Goal: Answer question/provide support: Participate in discussion

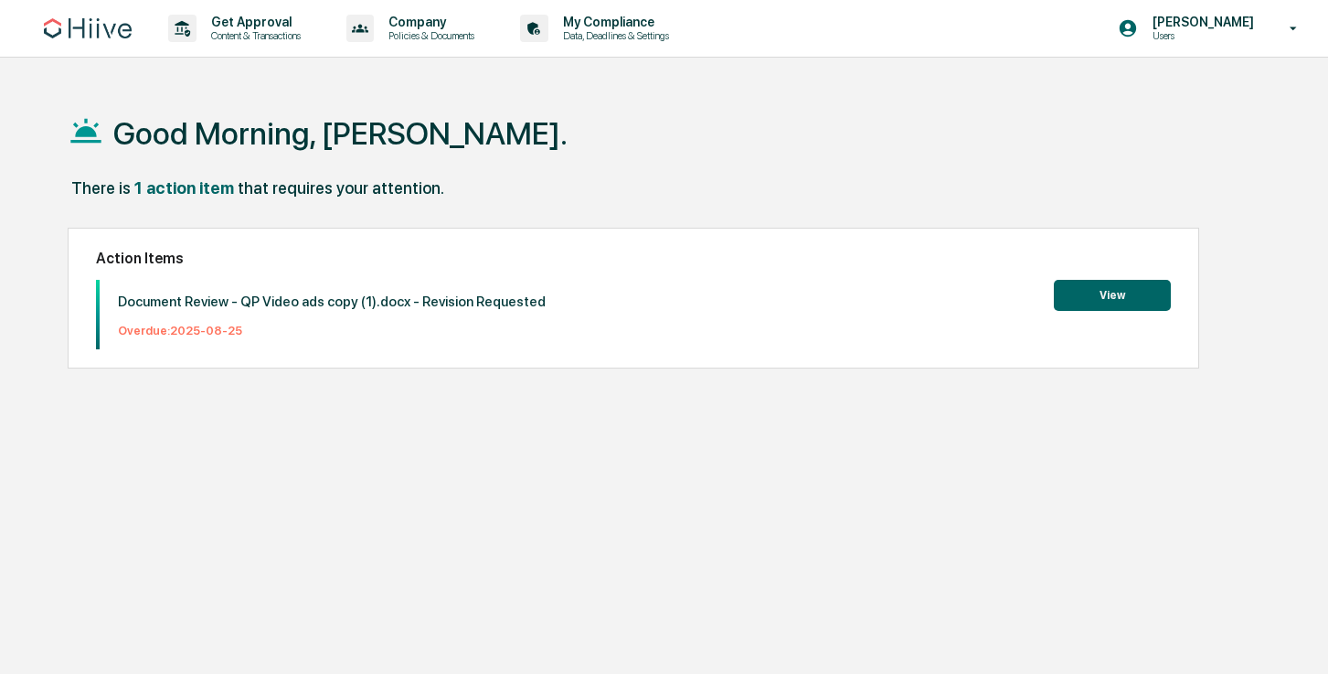
click at [577, 342] on div "Document Review - QP Video ads copy (1).docx - Revision Requested Overdue: [DAT…" at bounding box center [634, 314] width 1076 height 69
drag, startPoint x: 635, startPoint y: 310, endPoint x: 647, endPoint y: 311, distance: 11.9
click at [635, 310] on div "Document Review - QP Video ads copy (1).docx - Revision Requested Overdue: [DAT…" at bounding box center [634, 314] width 1076 height 69
click at [1102, 302] on button "View" at bounding box center [1112, 295] width 117 height 31
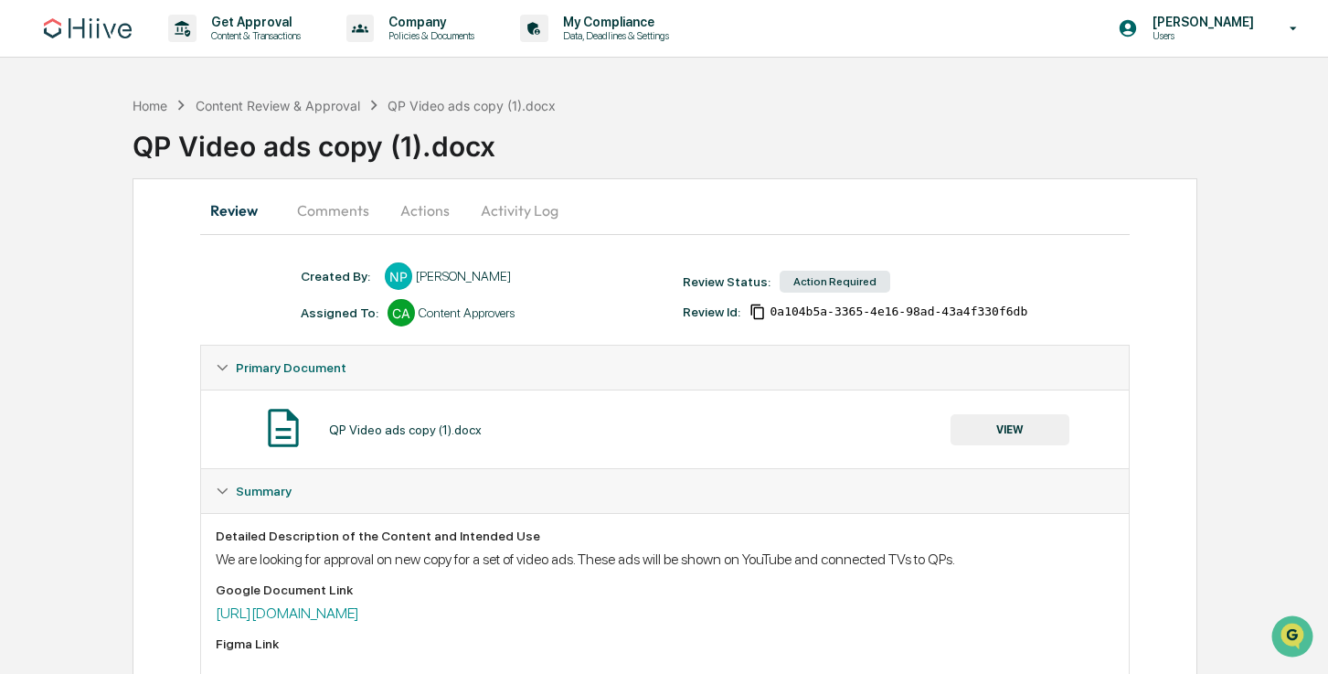
click at [345, 218] on button "Comments" at bounding box center [332, 210] width 101 height 44
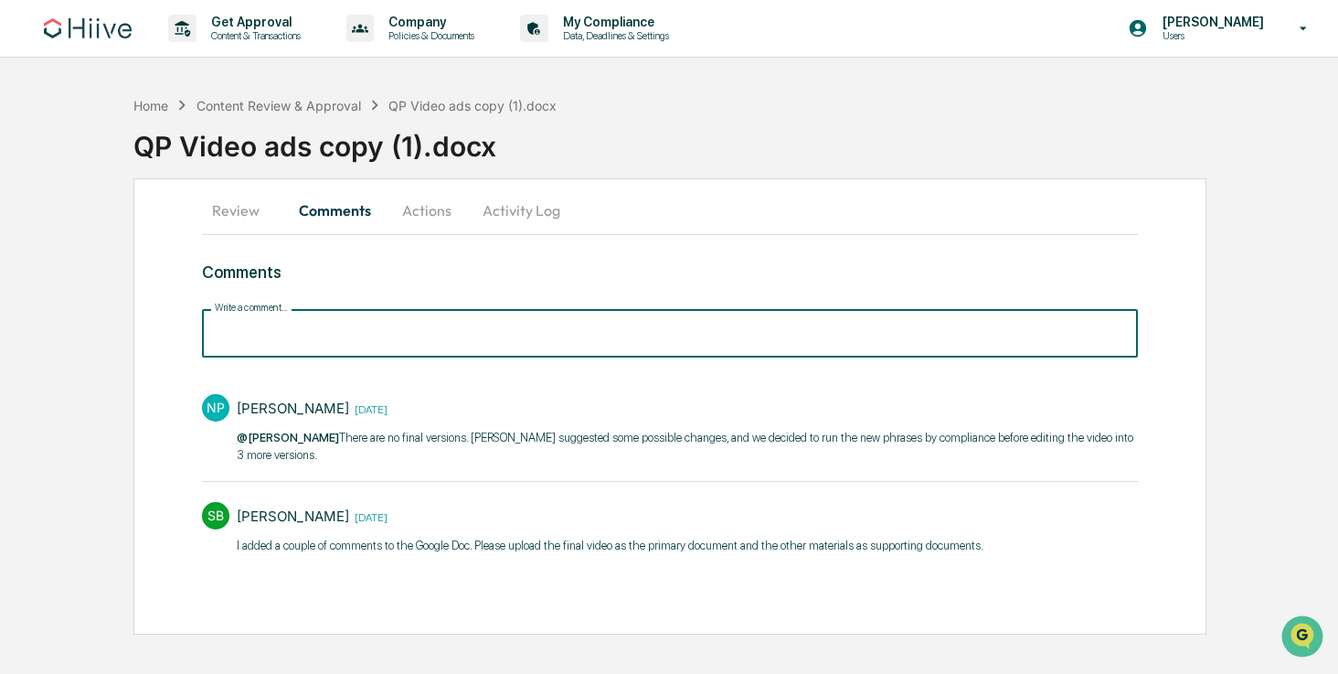
click at [319, 324] on input "Write a comment..." at bounding box center [670, 333] width 937 height 48
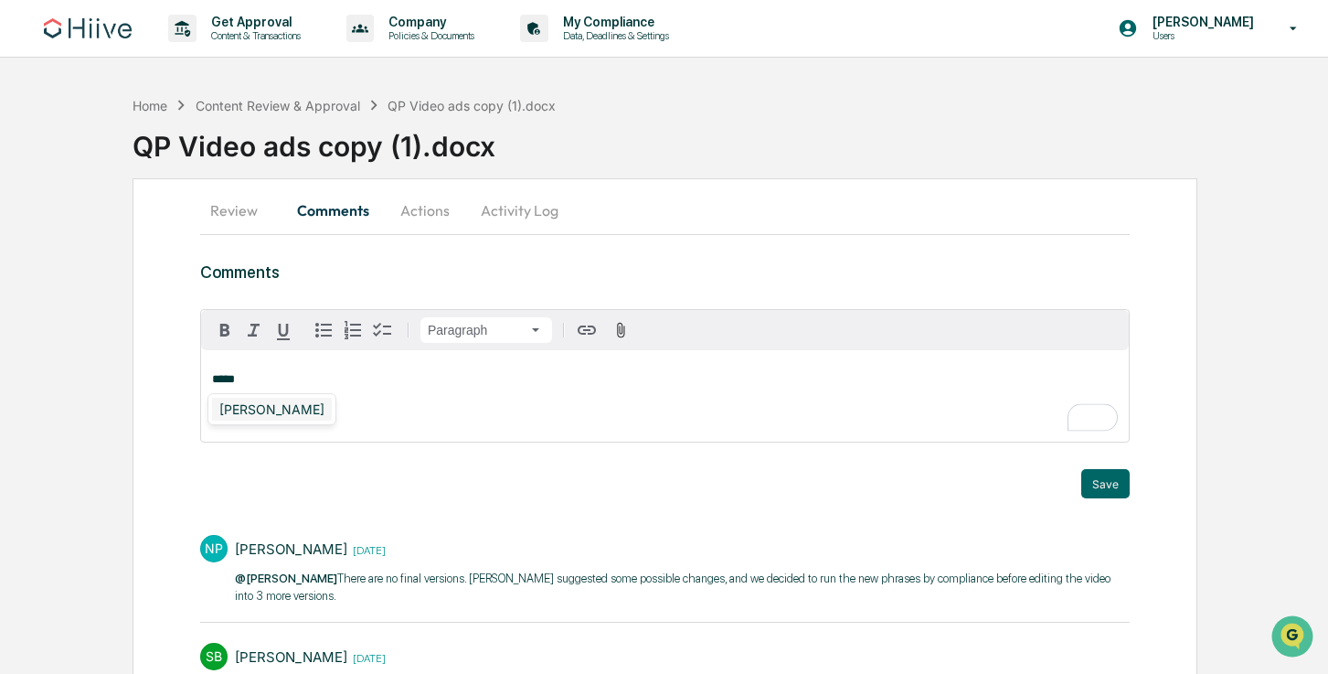
click at [270, 412] on div "[PERSON_NAME]" at bounding box center [272, 409] width 120 height 23
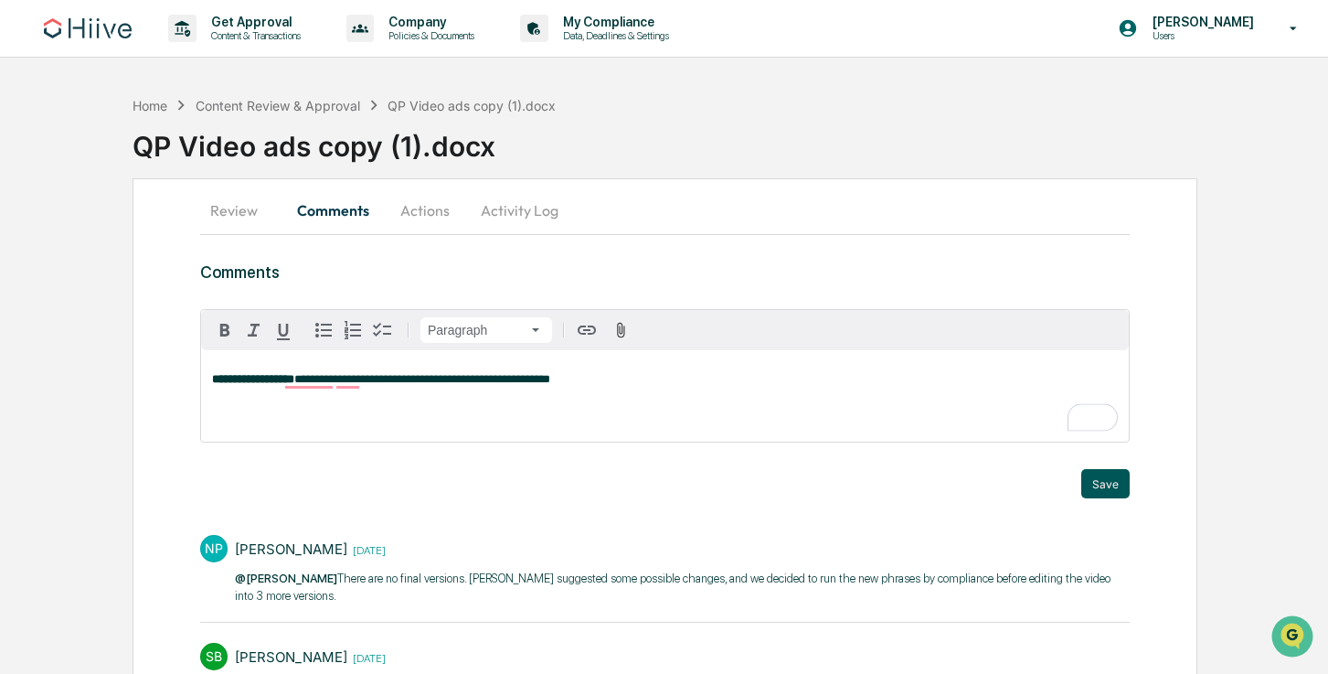
click at [1099, 481] on button "Save" at bounding box center [1105, 483] width 48 height 29
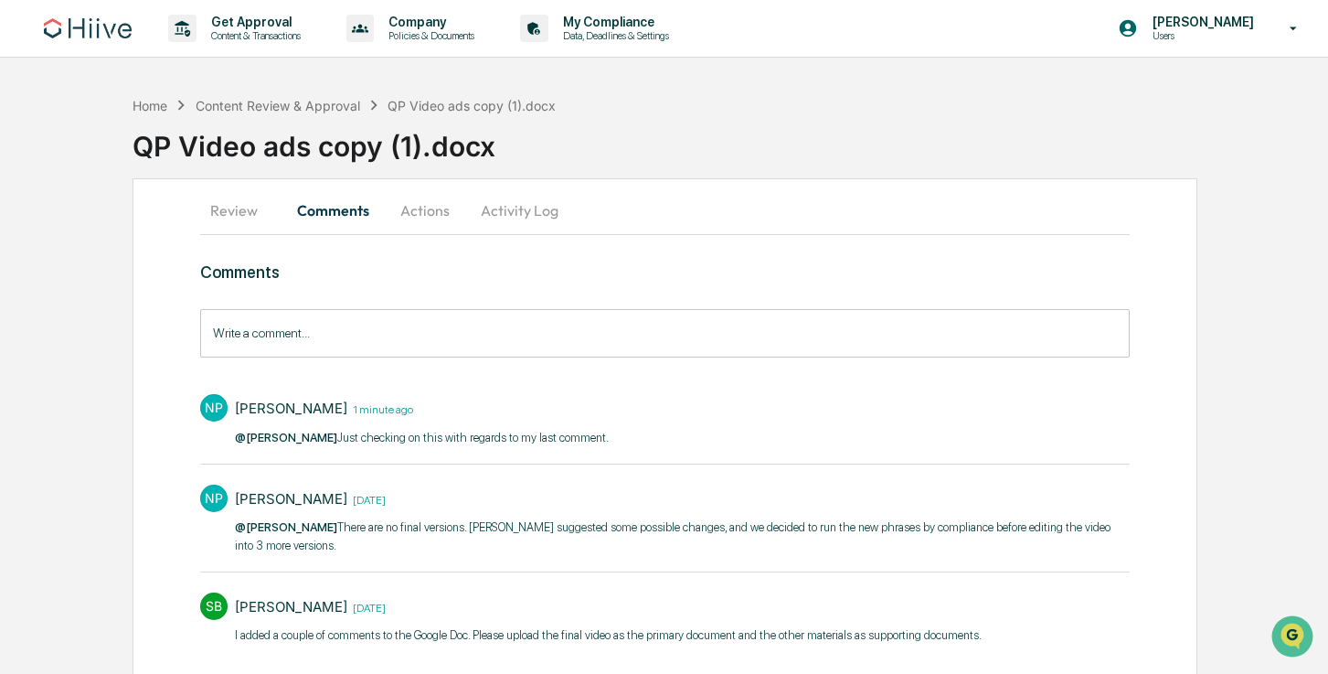
click at [90, 485] on div "Home Content Review & Approval QP Video ads copy (1).docx QP Video ads copy (1)…" at bounding box center [664, 405] width 1328 height 637
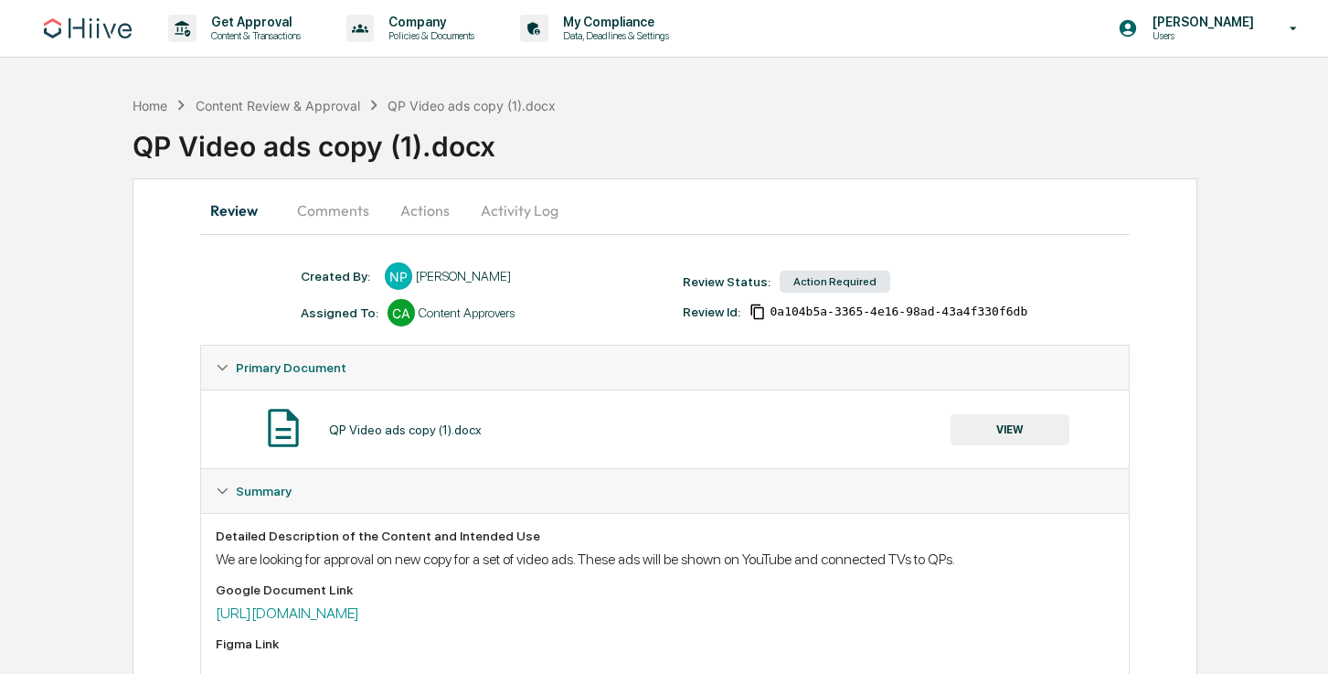
click at [345, 207] on button "Comments" at bounding box center [332, 210] width 101 height 44
click at [316, 205] on button "Comments" at bounding box center [332, 210] width 101 height 44
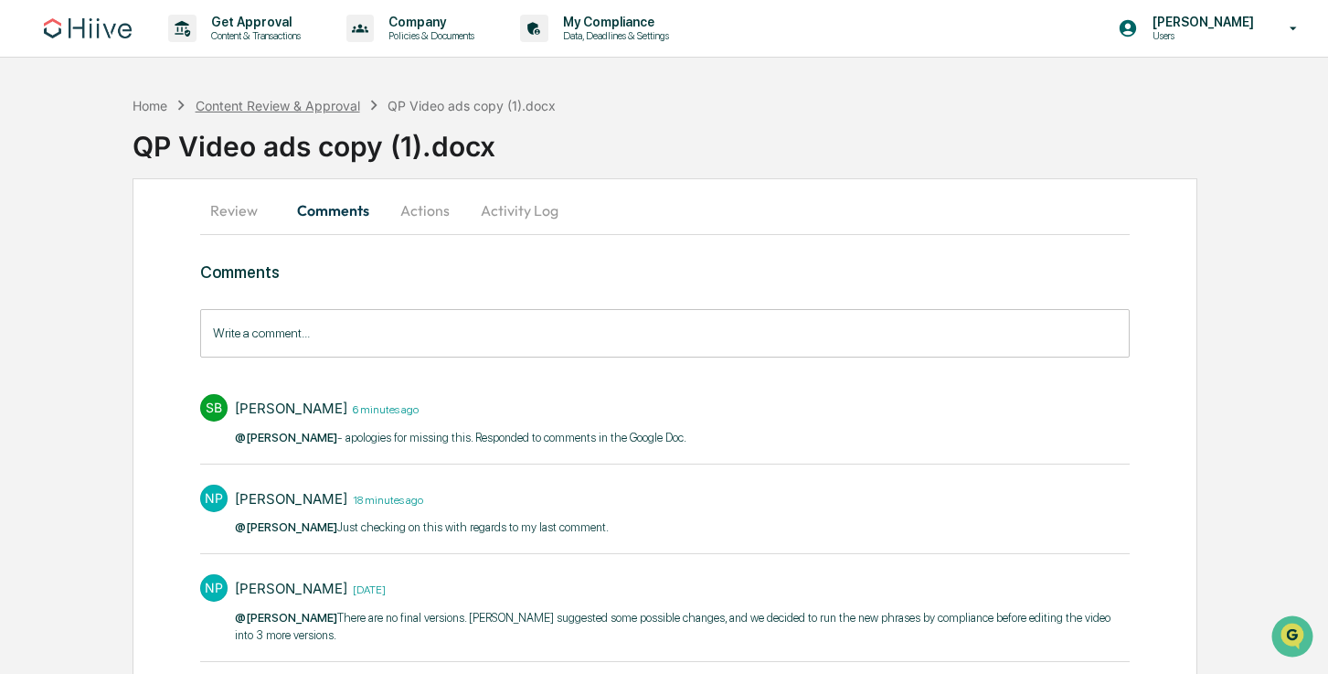
click at [329, 107] on div "Content Review & Approval" at bounding box center [278, 106] width 164 height 16
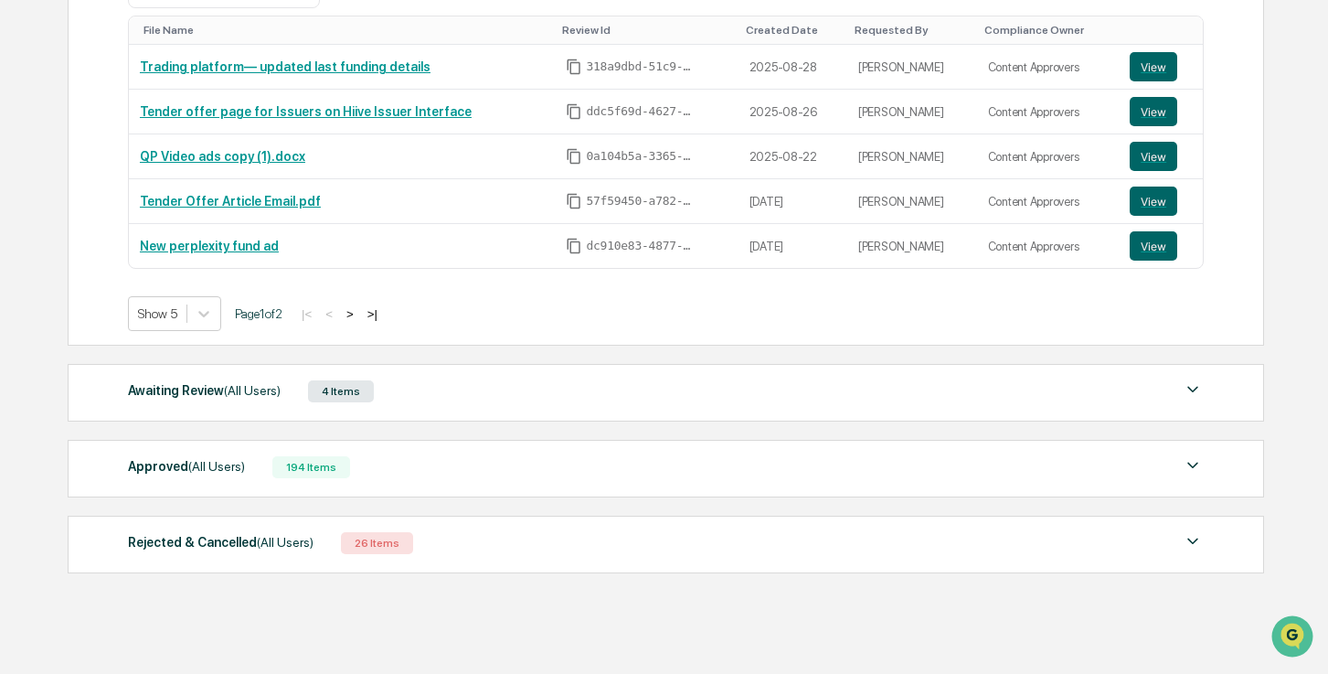
scroll to position [404, 0]
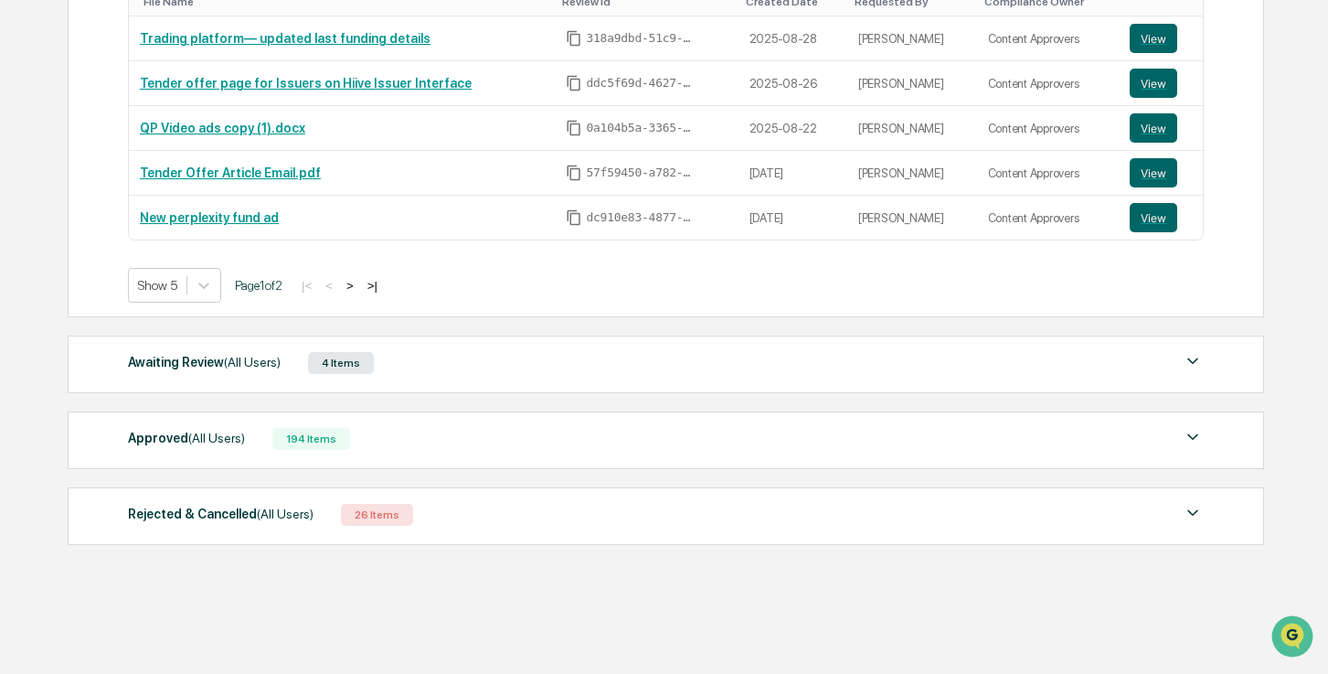
click at [441, 381] on div "Awaiting Review (All Users) 4 Items File Name Review Id Created Date Requested …" at bounding box center [666, 364] width 1197 height 58
click at [468, 358] on div "Awaiting Review (All Users) 4 Items" at bounding box center [666, 363] width 1076 height 26
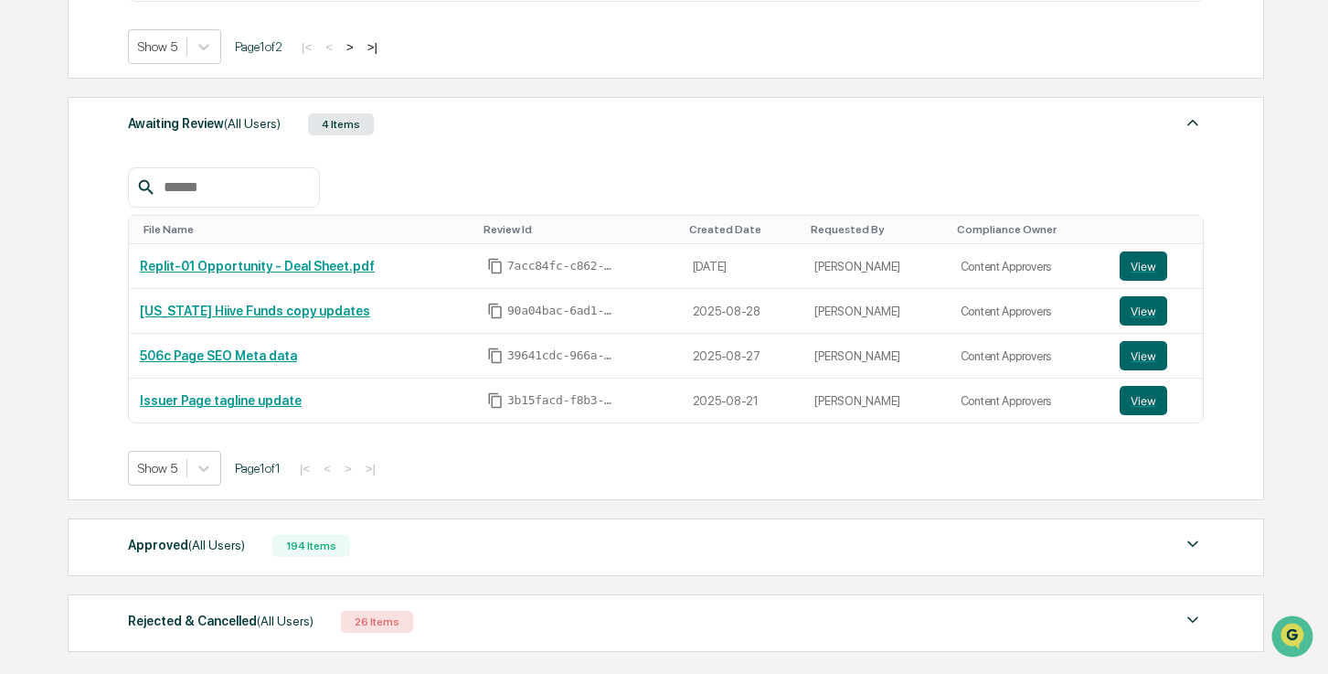
scroll to position [736, 0]
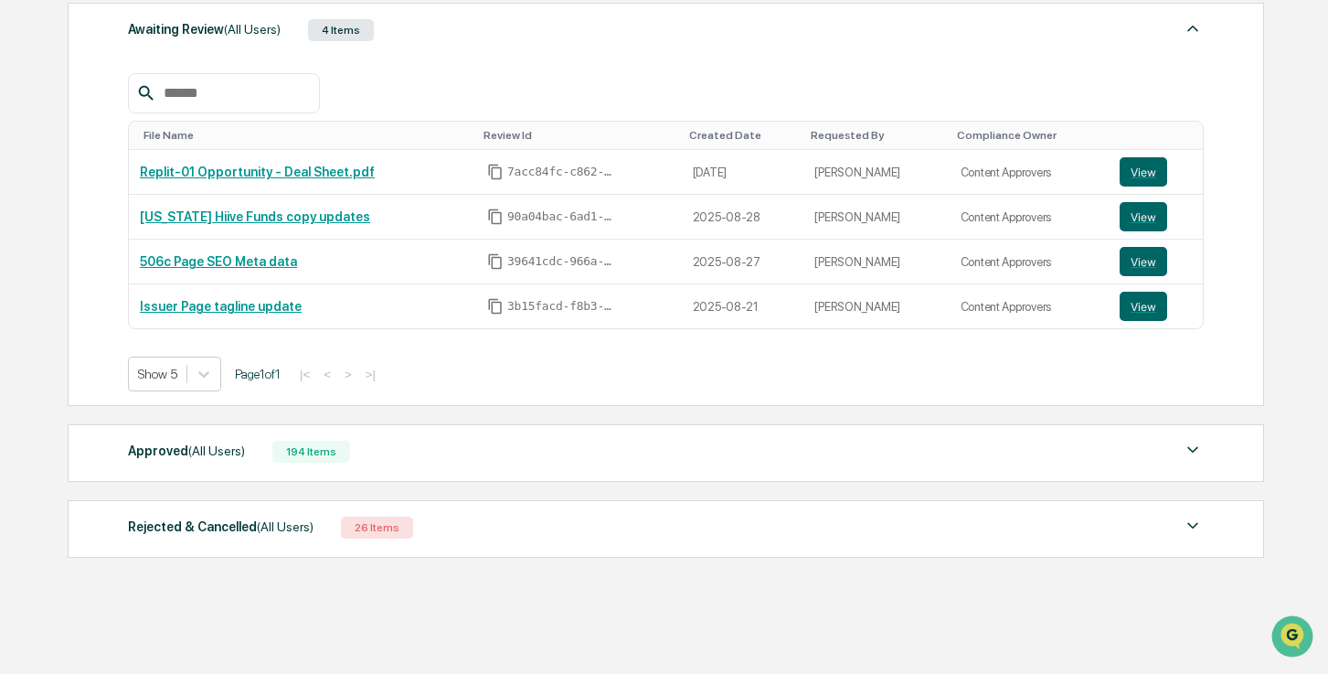
click at [397, 465] on div "Approved (All Users) 194 Items File Name Review Id Created Date Requested By Co…" at bounding box center [666, 453] width 1197 height 58
click at [441, 471] on div "Approved (All Users) 194 Items File Name Review Id Created Date Requested By Co…" at bounding box center [666, 453] width 1197 height 58
click at [441, 462] on div "Approved (All Users) 194 Items" at bounding box center [666, 452] width 1076 height 26
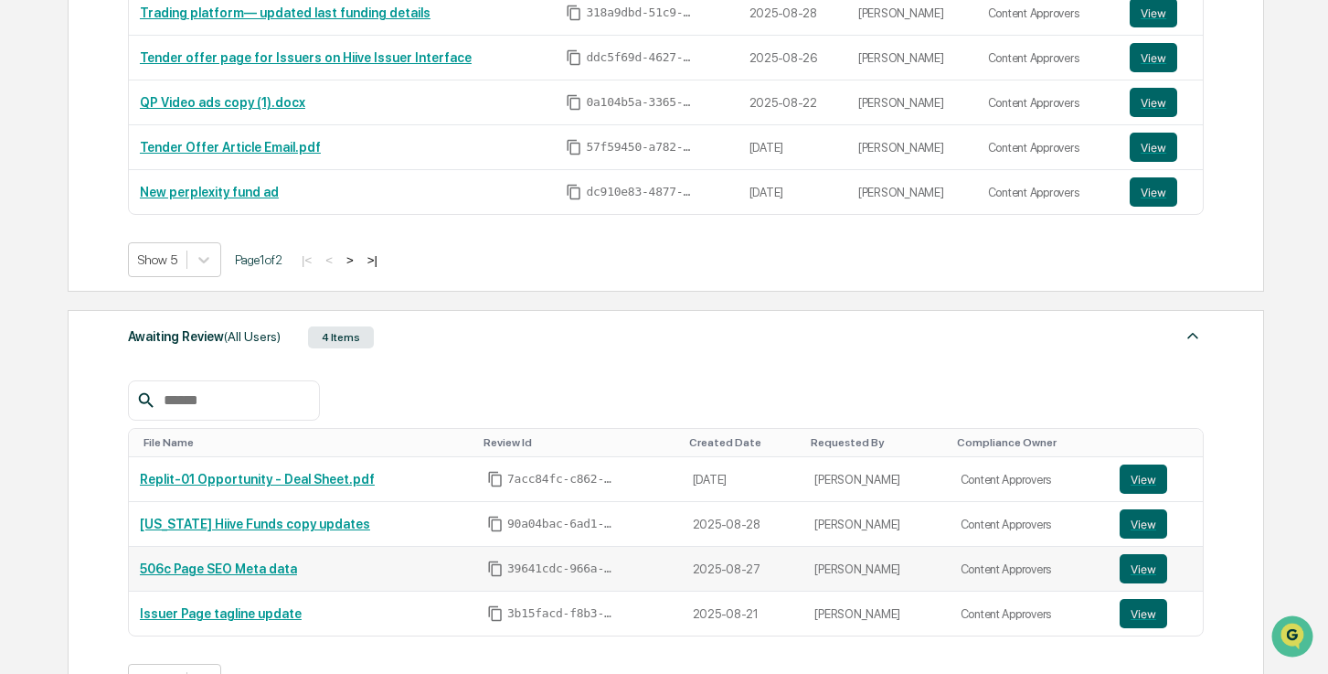
scroll to position [241, 0]
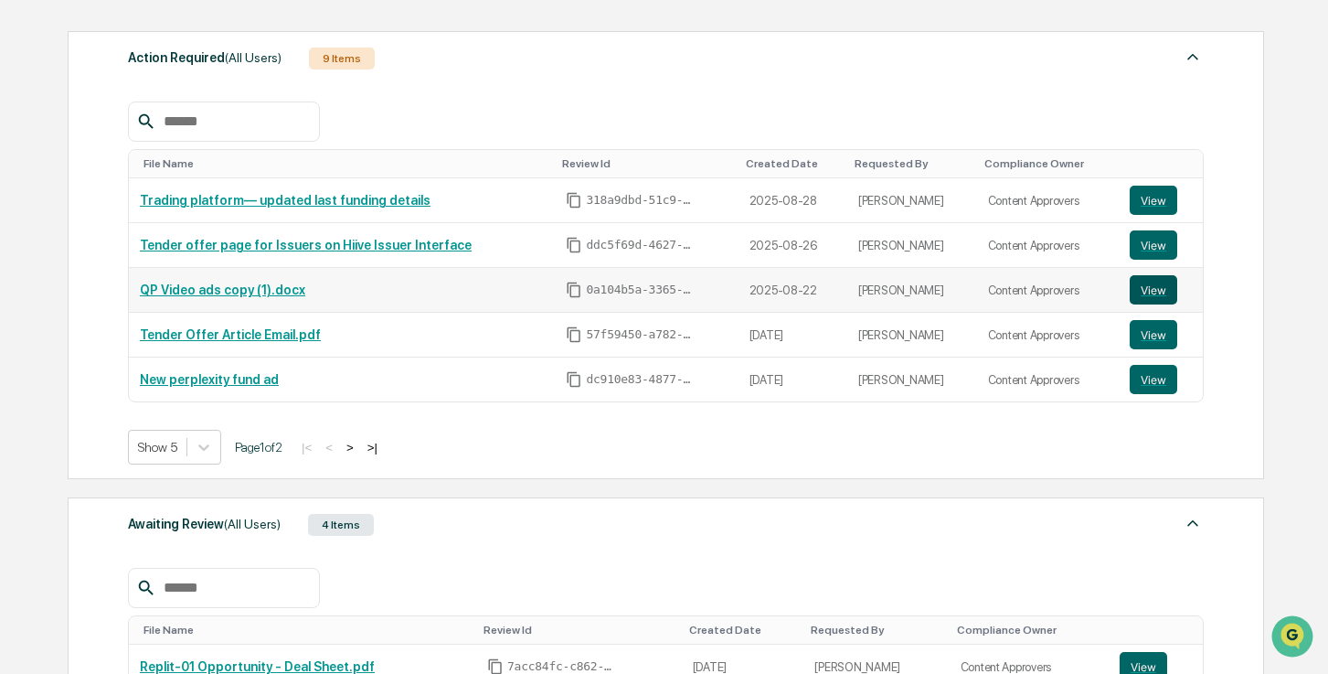
click at [1162, 293] on button "View" at bounding box center [1154, 289] width 48 height 29
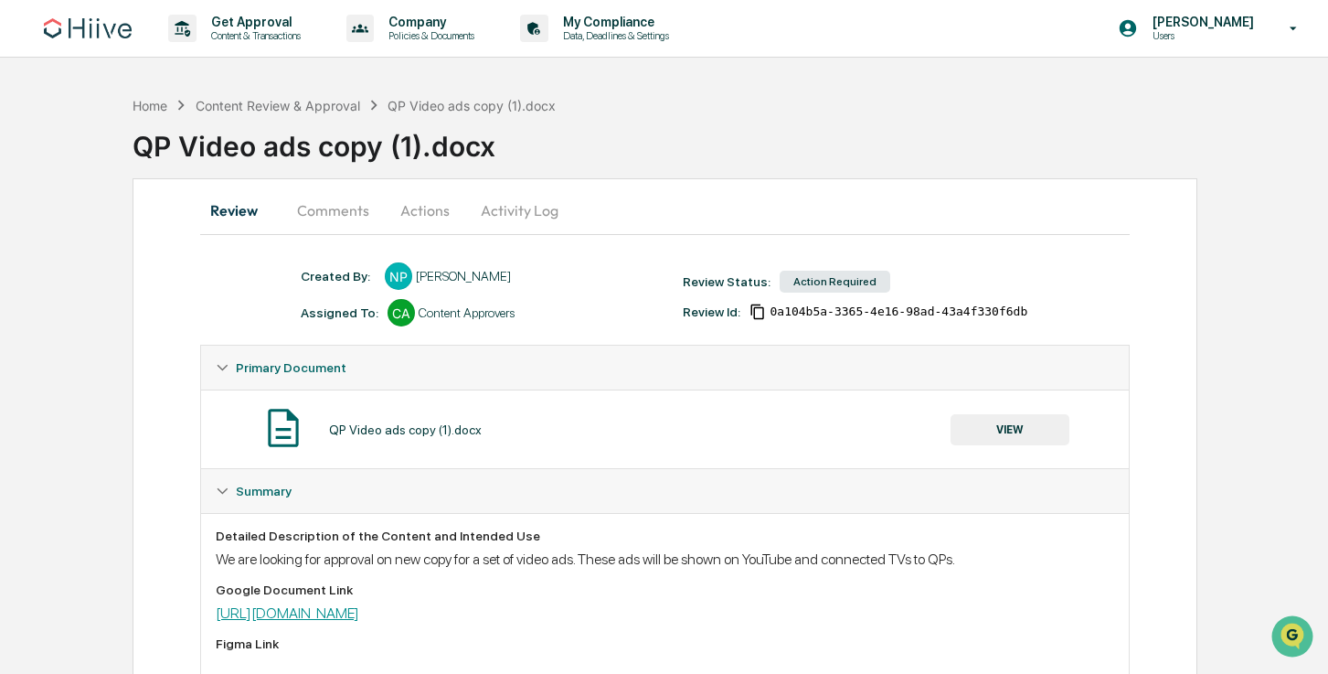
click at [359, 607] on link "[URL][DOMAIN_NAME]" at bounding box center [287, 612] width 143 height 17
